Goal: Task Accomplishment & Management: Use online tool/utility

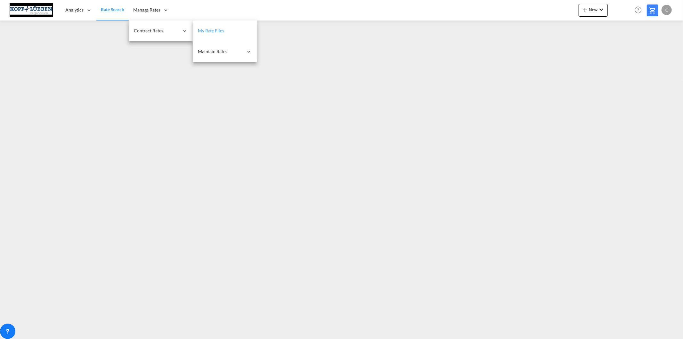
click at [203, 29] on span "My Rate Files" at bounding box center [211, 30] width 26 height 5
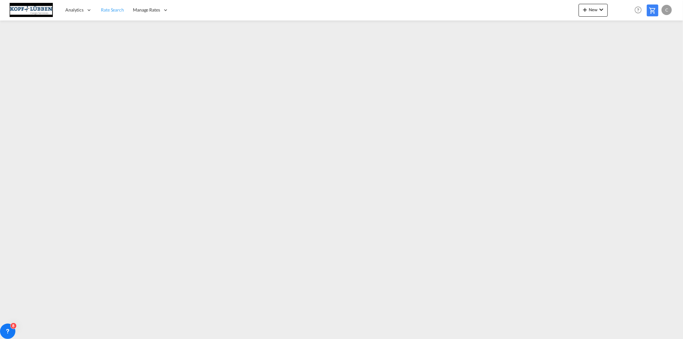
click at [122, 10] on span "Rate Search" at bounding box center [112, 9] width 23 height 5
